Goal: Find specific page/section: Find specific page/section

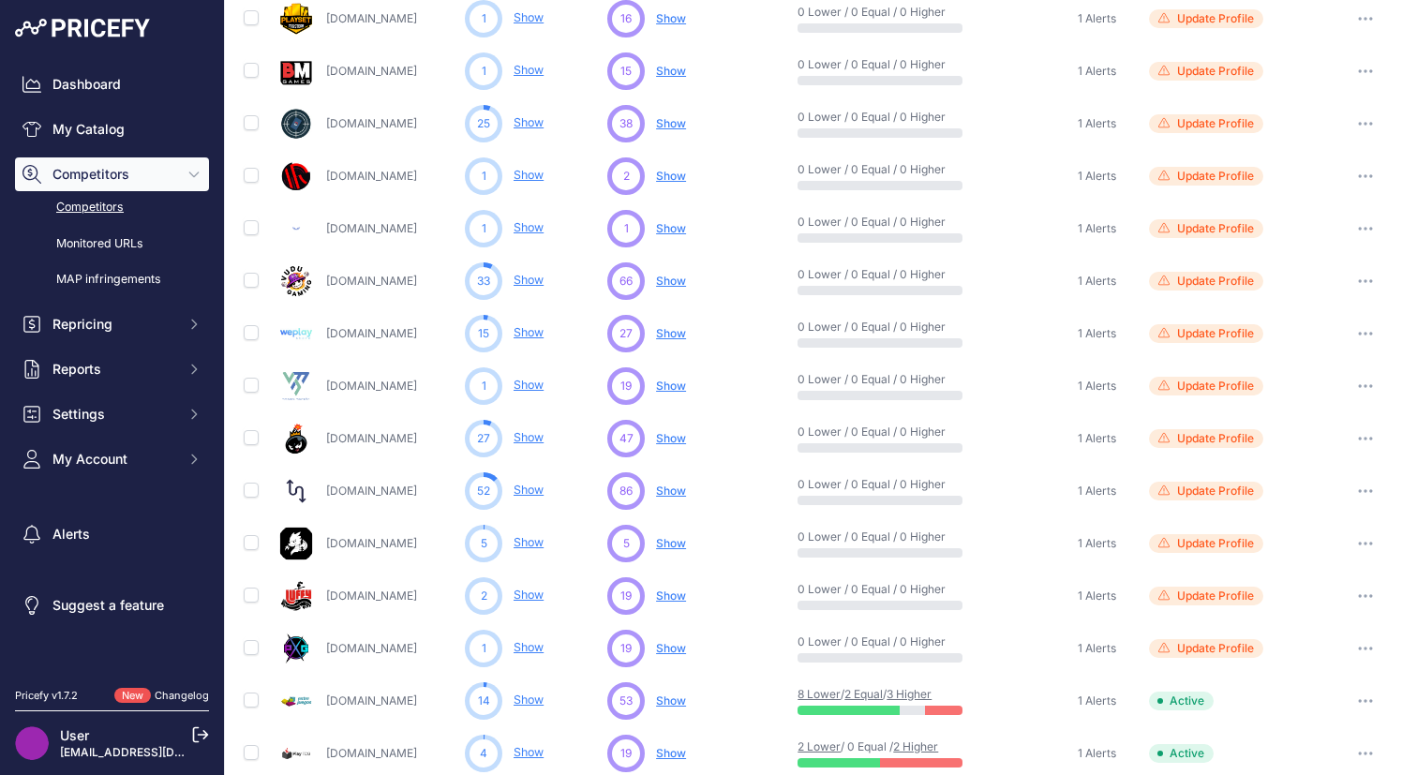
scroll to position [762, 0]
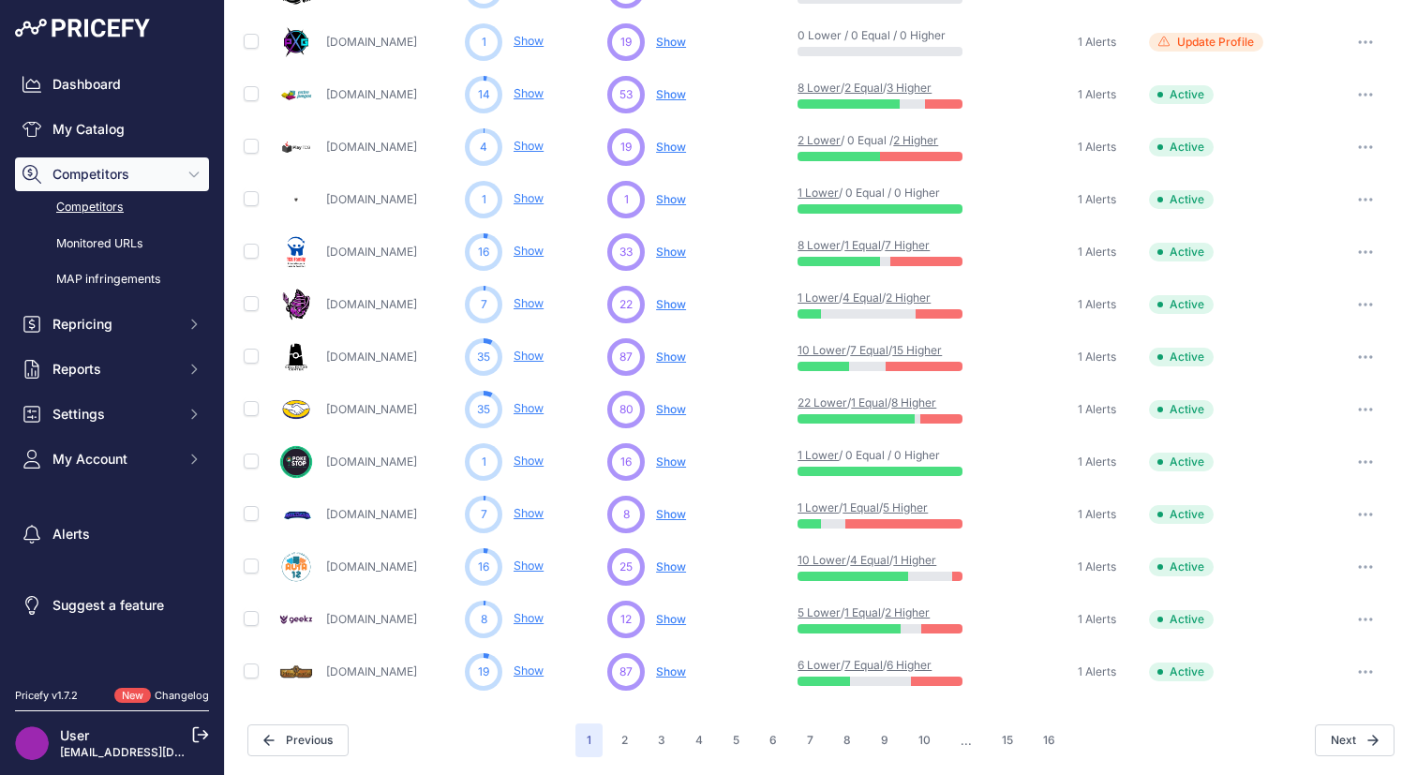
click at [936, 400] on link "8 Higher" at bounding box center [913, 403] width 45 height 14
